Goal: Connect with others: Connect with other users

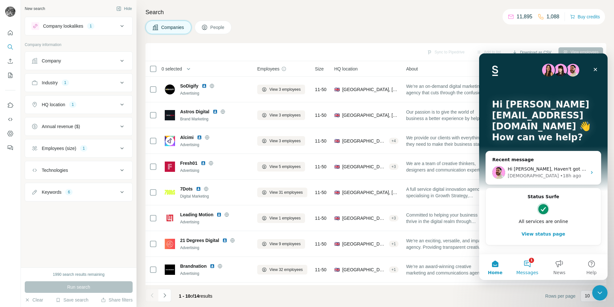
click at [521, 266] on button "1 Messages" at bounding box center [528, 267] width 32 height 26
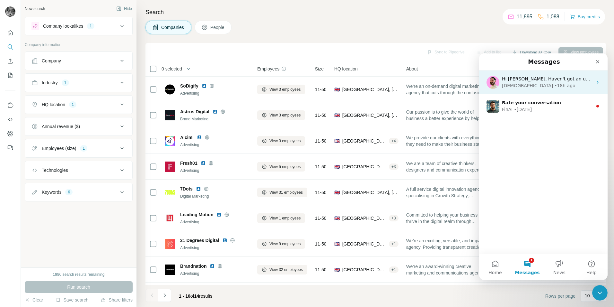
click at [515, 84] on div "[DEMOGRAPHIC_DATA]" at bounding box center [527, 85] width 51 height 7
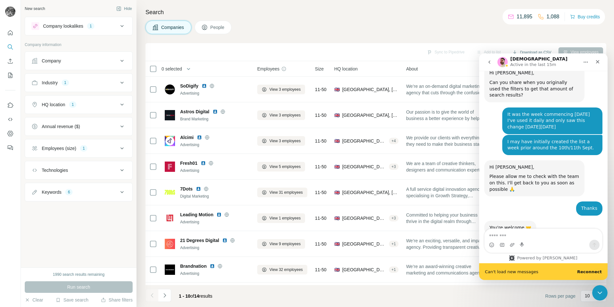
scroll to position [1723, 0]
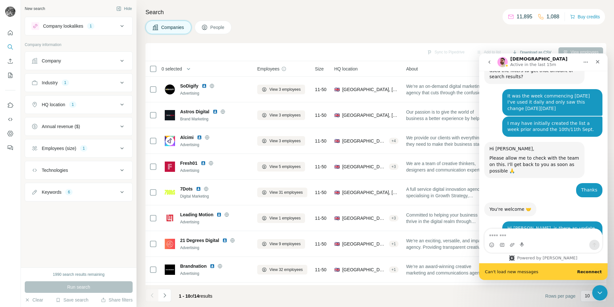
click at [587, 270] on b "Reconnect" at bounding box center [589, 271] width 25 height 5
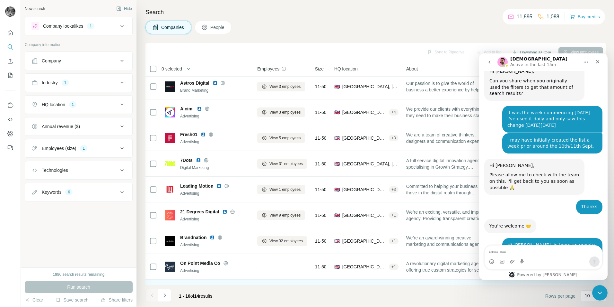
scroll to position [52, 0]
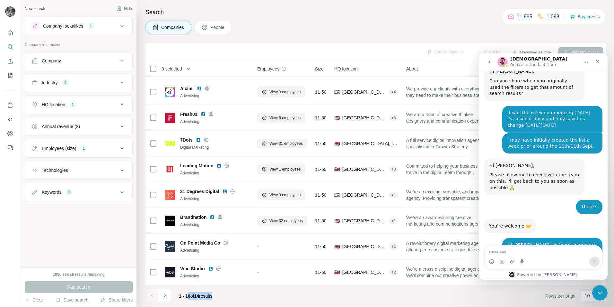
drag, startPoint x: 218, startPoint y: 296, endPoint x: 210, endPoint y: 299, distance: 8.2
click at [197, 299] on footer "1 - 10 of 14 results Rows per page 10" at bounding box center [376, 296] width 461 height 22
click at [211, 298] on span "1 - 10 of 14 results" at bounding box center [195, 295] width 33 height 5
click at [212, 298] on span "1 - 10 of 14 results" at bounding box center [195, 295] width 33 height 5
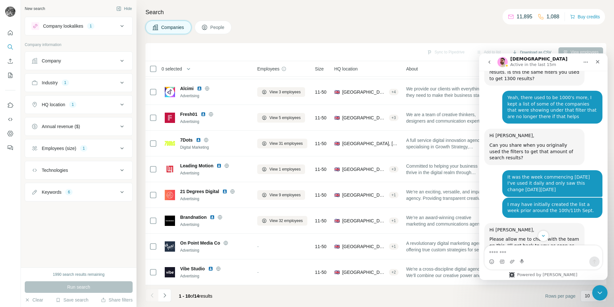
scroll to position [1707, 0]
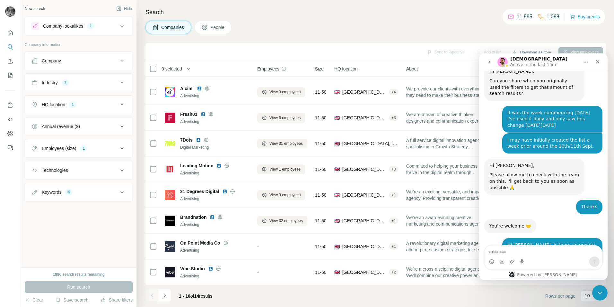
click at [80, 149] on div "Employees (size) 1" at bounding box center [74, 148] width 87 height 6
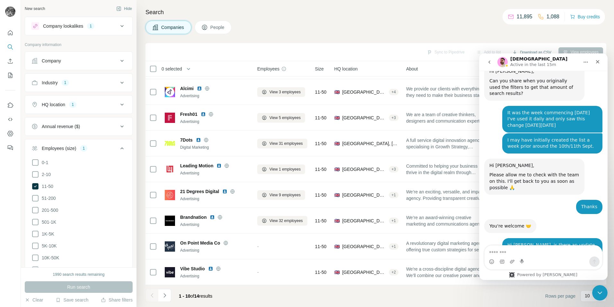
click at [102, 148] on div "Employees (size) 1" at bounding box center [74, 148] width 87 height 6
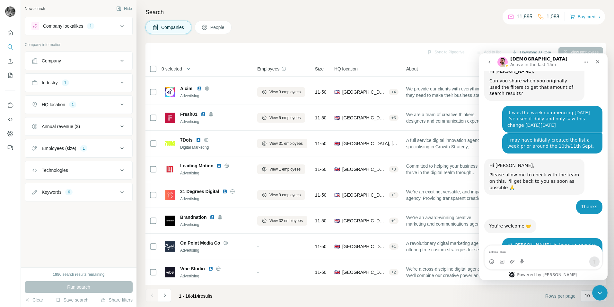
click at [65, 105] on div "HQ location" at bounding box center [53, 104] width 23 height 6
drag, startPoint x: 218, startPoint y: 297, endPoint x: 179, endPoint y: 297, distance: 39.2
click at [179, 297] on div "1 - 10 of 14 results" at bounding box center [196, 296] width 44 height 14
drag, startPoint x: 179, startPoint y: 297, endPoint x: 184, endPoint y: 298, distance: 5.2
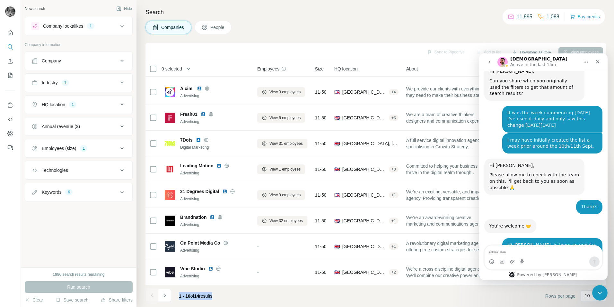
click at [184, 298] on span "1 - 10" at bounding box center [185, 295] width 12 height 5
drag, startPoint x: 195, startPoint y: 300, endPoint x: 228, endPoint y: 300, distance: 32.8
click at [228, 300] on footer "1 - 10 of 14 results Rows per page 10" at bounding box center [376, 296] width 461 height 22
drag, startPoint x: 228, startPoint y: 300, endPoint x: 223, endPoint y: 298, distance: 4.5
click at [223, 298] on footer "1 - 10 of 14 results Rows per page 10" at bounding box center [376, 296] width 461 height 22
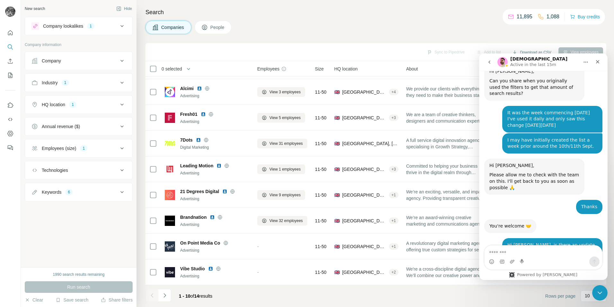
scroll to position [0, 0]
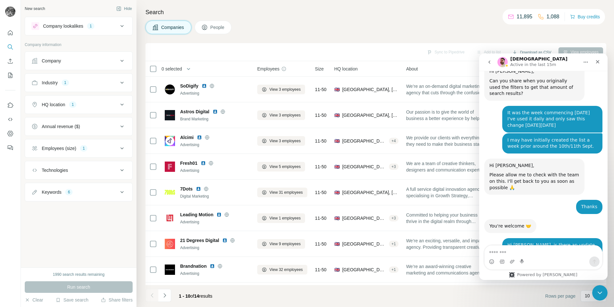
click at [60, 82] on div "Industry 1" at bounding box center [74, 82] width 87 height 6
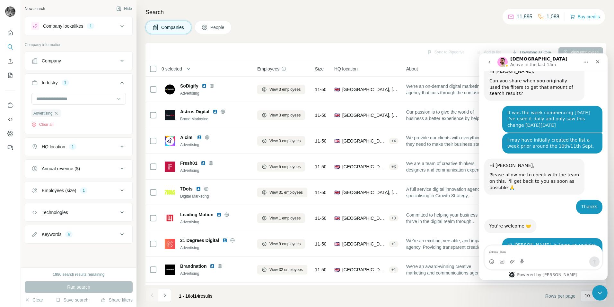
click at [60, 82] on div "Industry 1" at bounding box center [74, 82] width 87 height 6
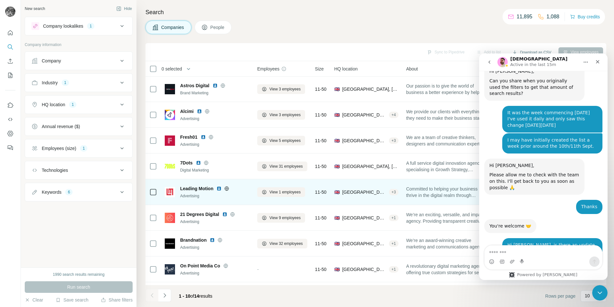
scroll to position [52, 0]
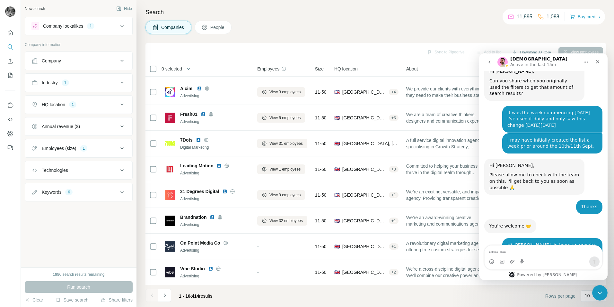
click at [103, 145] on div "Employees (size) 1" at bounding box center [74, 148] width 87 height 6
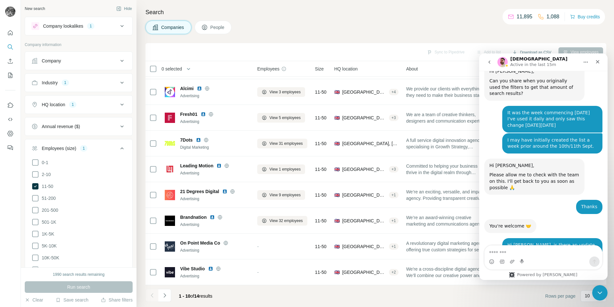
click at [103, 145] on div "Employees (size) 1" at bounding box center [74, 148] width 87 height 6
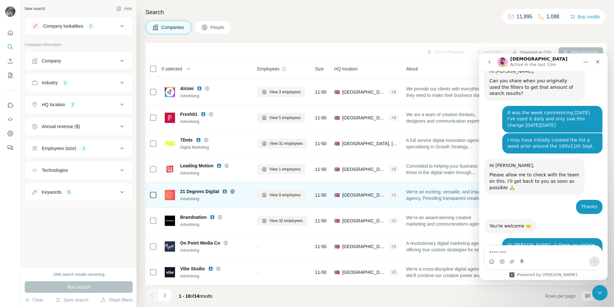
scroll to position [0, 0]
